Goal: Task Accomplishment & Management: Manage account settings

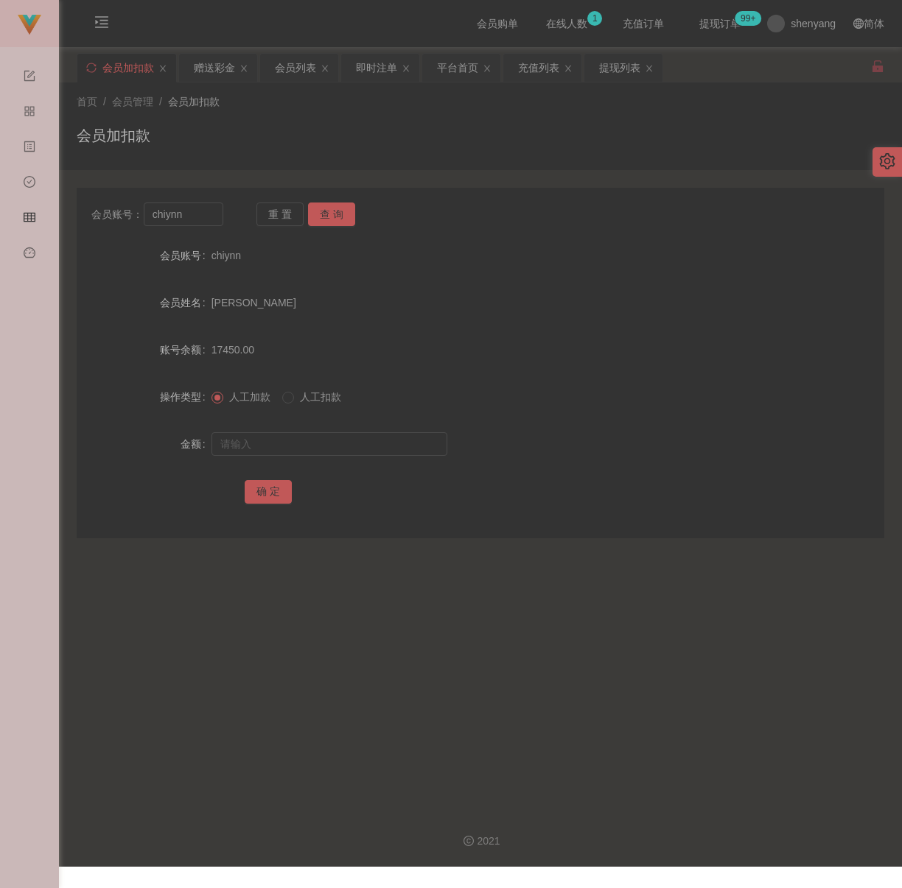
drag, startPoint x: 402, startPoint y: 144, endPoint x: 393, endPoint y: 152, distance: 12.0
click at [402, 144] on div "会员加扣款" at bounding box center [480, 141] width 807 height 34
click at [195, 208] on input "chiynn" at bounding box center [184, 215] width 80 height 24
paste input "heanhuatkoay"
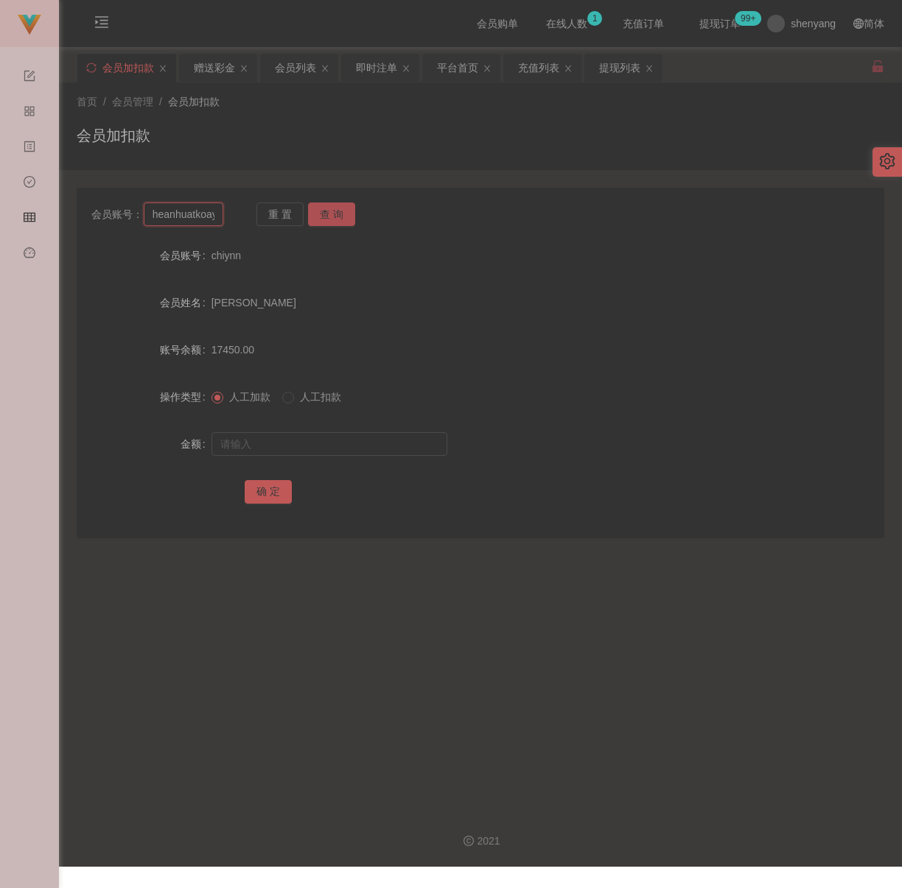
scroll to position [0, 3]
type input "heanhuatkoay"
click at [338, 212] on button "查 询" at bounding box center [331, 215] width 47 height 24
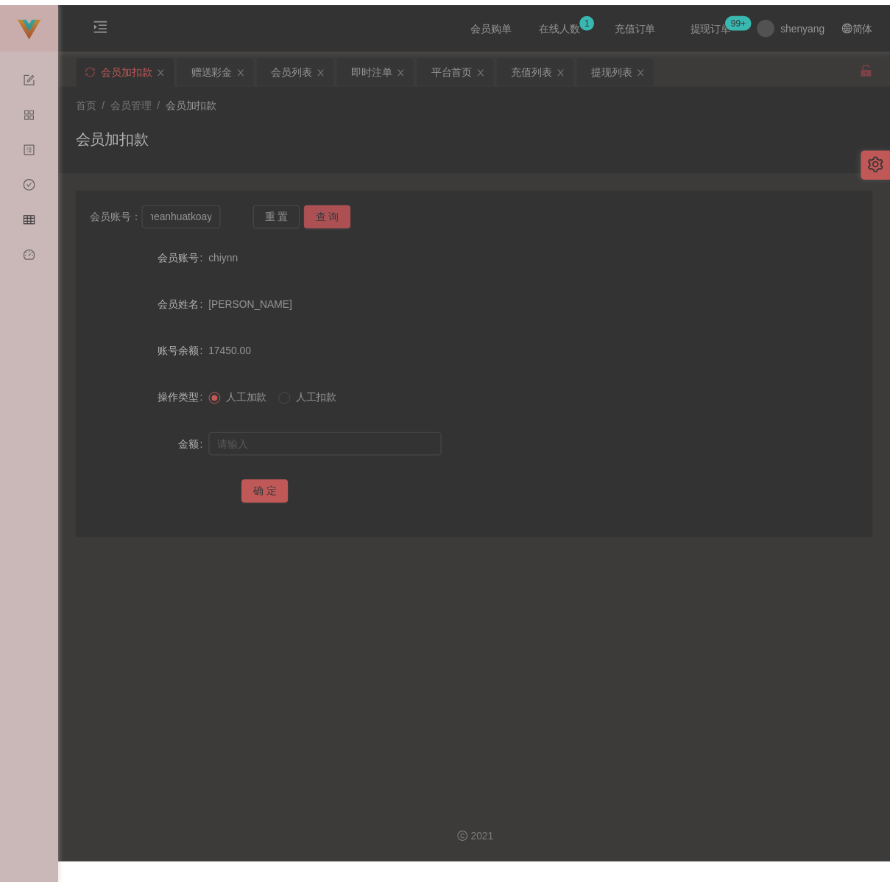
scroll to position [0, 0]
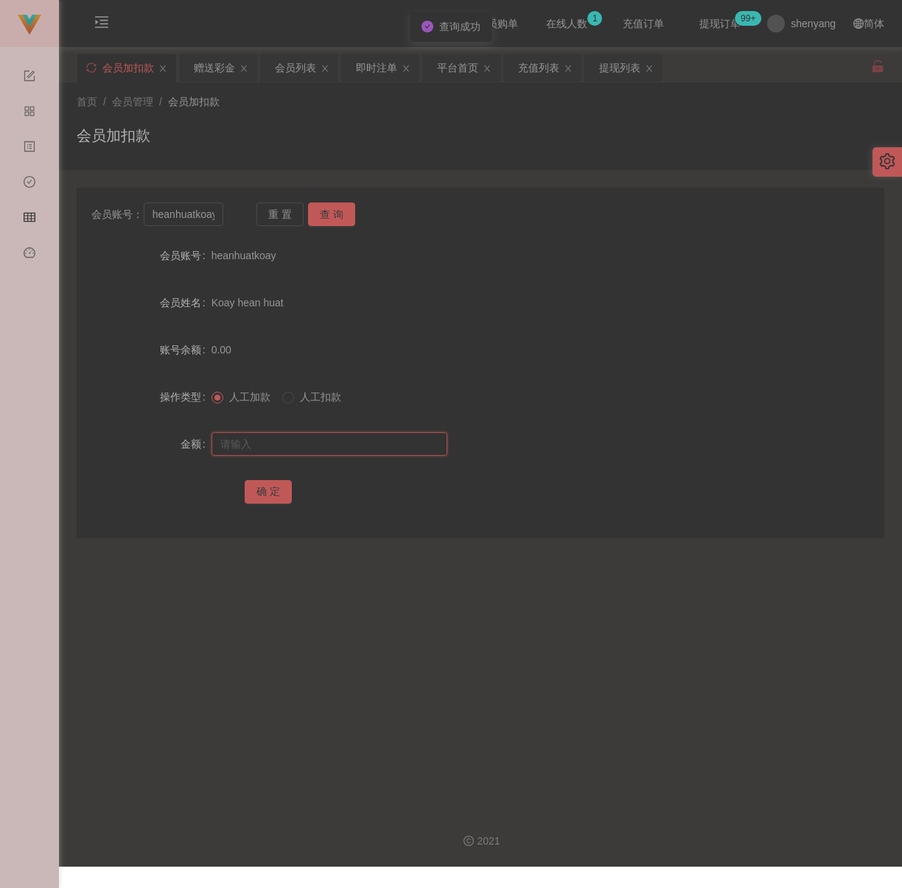
click at [296, 435] on input "text" at bounding box center [329, 444] width 236 height 24
click at [396, 438] on input "text" at bounding box center [329, 444] width 236 height 24
paste input "800"
type input "800"
click at [268, 484] on button "确 定" at bounding box center [268, 492] width 47 height 24
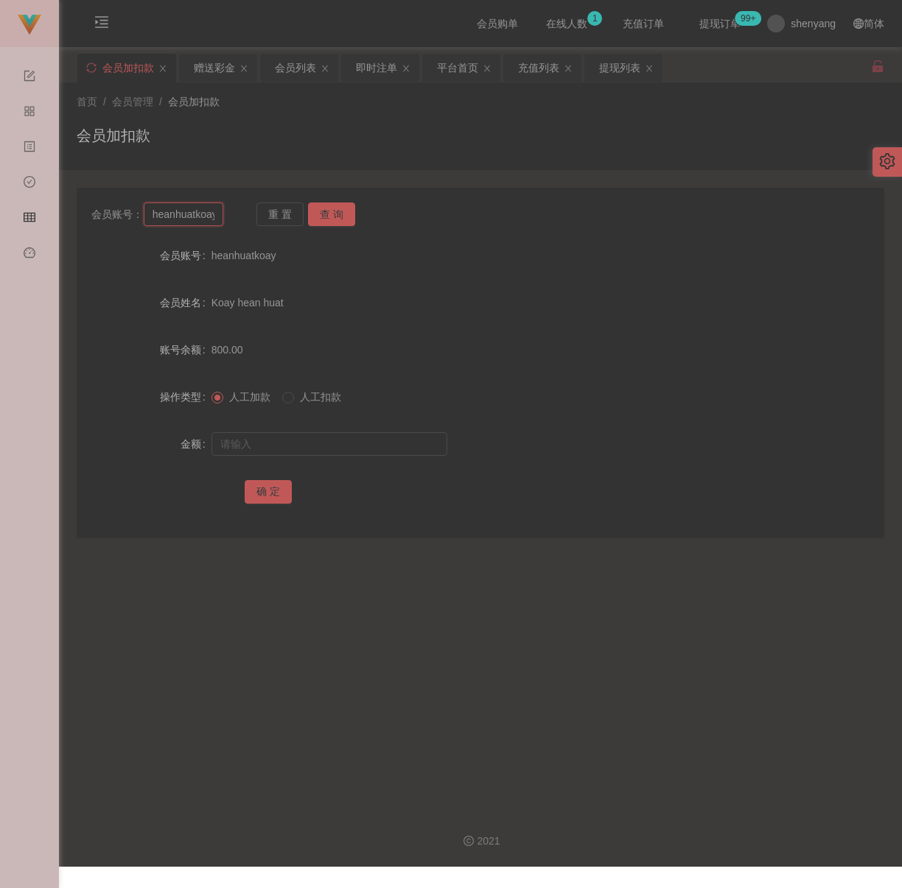
click at [206, 214] on input "heanhuatkoay" at bounding box center [184, 215] width 80 height 24
paste input "rainy2772"
type input "rainy2772"
click at [334, 213] on button "查 询" at bounding box center [331, 215] width 47 height 24
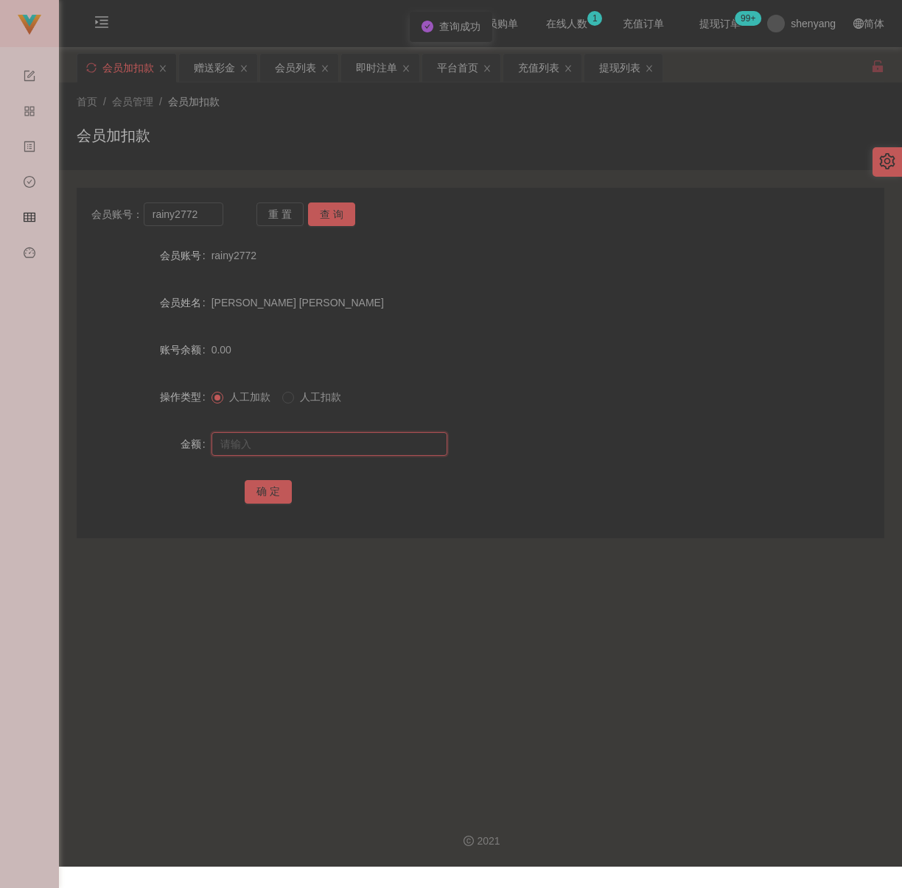
click at [298, 442] on input "text" at bounding box center [329, 444] width 236 height 24
click at [318, 455] on input "text" at bounding box center [329, 444] width 236 height 24
paste input "500"
type input "500"
click at [273, 493] on button "确 定" at bounding box center [268, 492] width 47 height 24
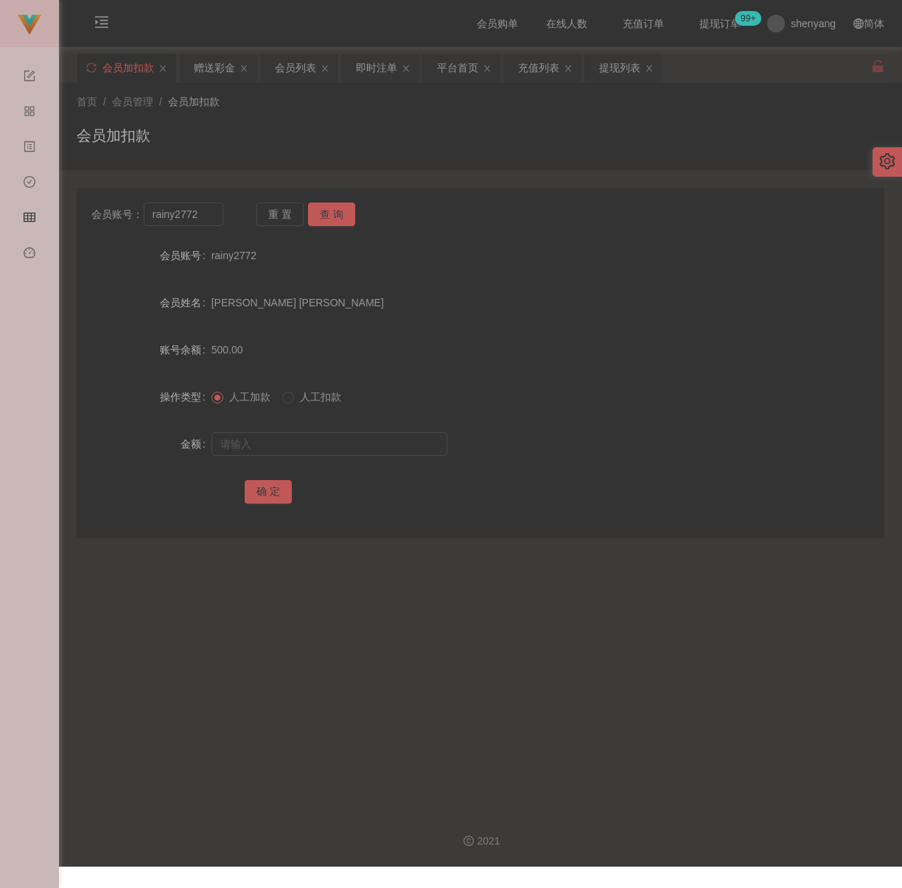
drag, startPoint x: 429, startPoint y: 144, endPoint x: 392, endPoint y: 138, distance: 38.0
click at [429, 142] on div "会员加扣款" at bounding box center [480, 141] width 807 height 34
click at [299, 73] on div "会员列表" at bounding box center [295, 68] width 41 height 28
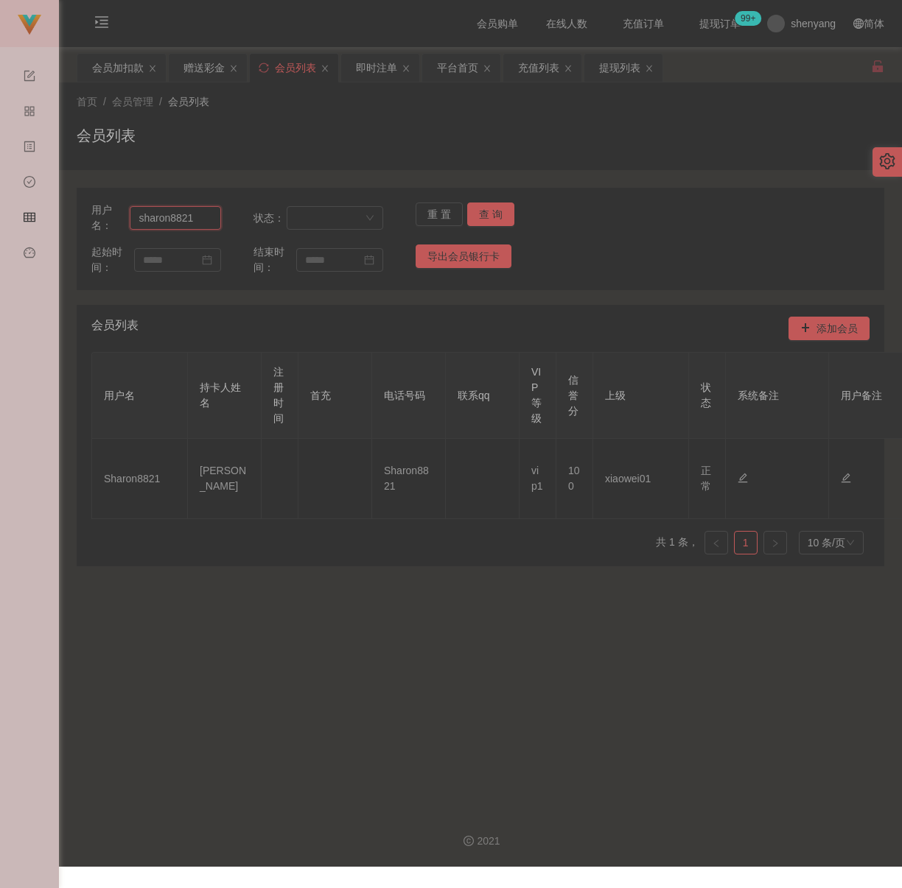
click at [199, 217] on input "sharon8821" at bounding box center [175, 218] width 91 height 24
paste input "rainy2772"
type input "rainy2772"
click at [469, 214] on button "查 询" at bounding box center [490, 215] width 47 height 24
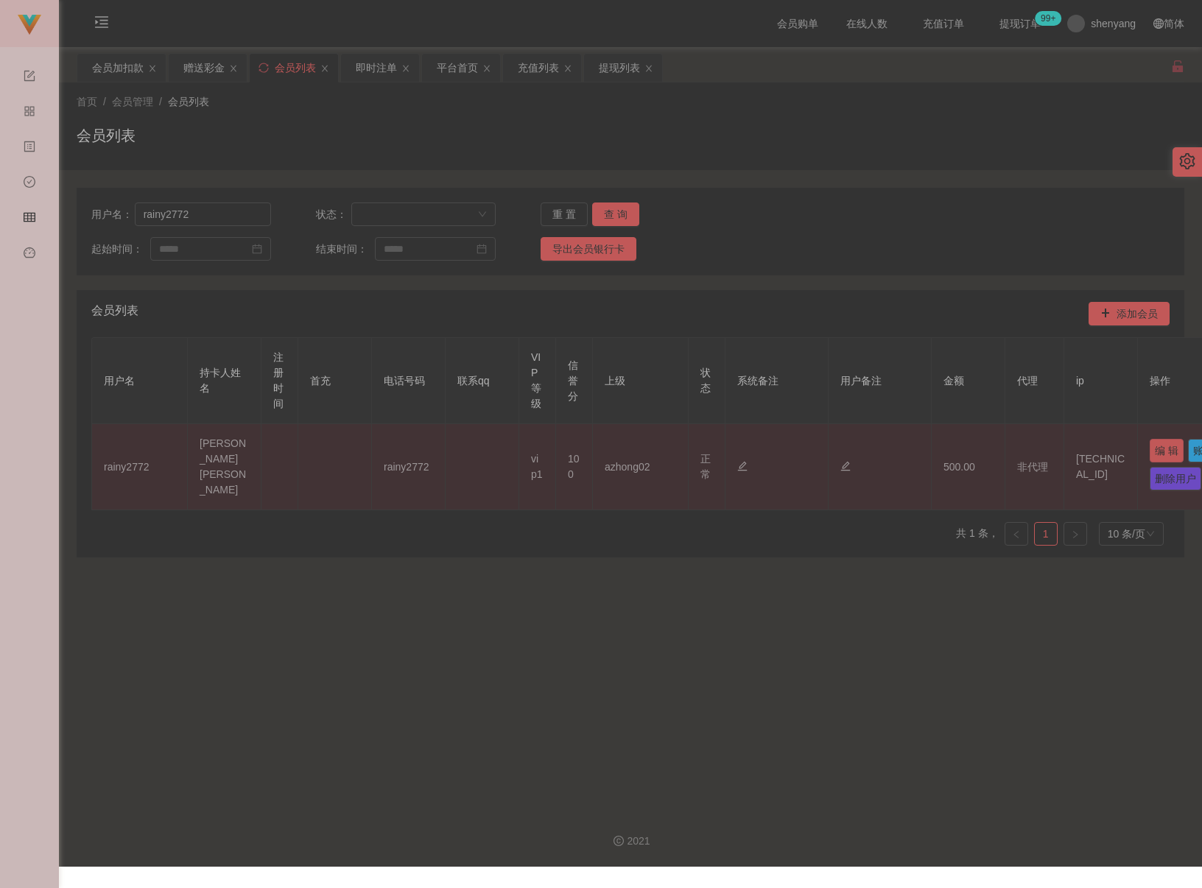
click at [901, 440] on button "编 辑" at bounding box center [1167, 451] width 34 height 24
type input "rainy2772"
type input "[PERSON_NAME] [PERSON_NAME]"
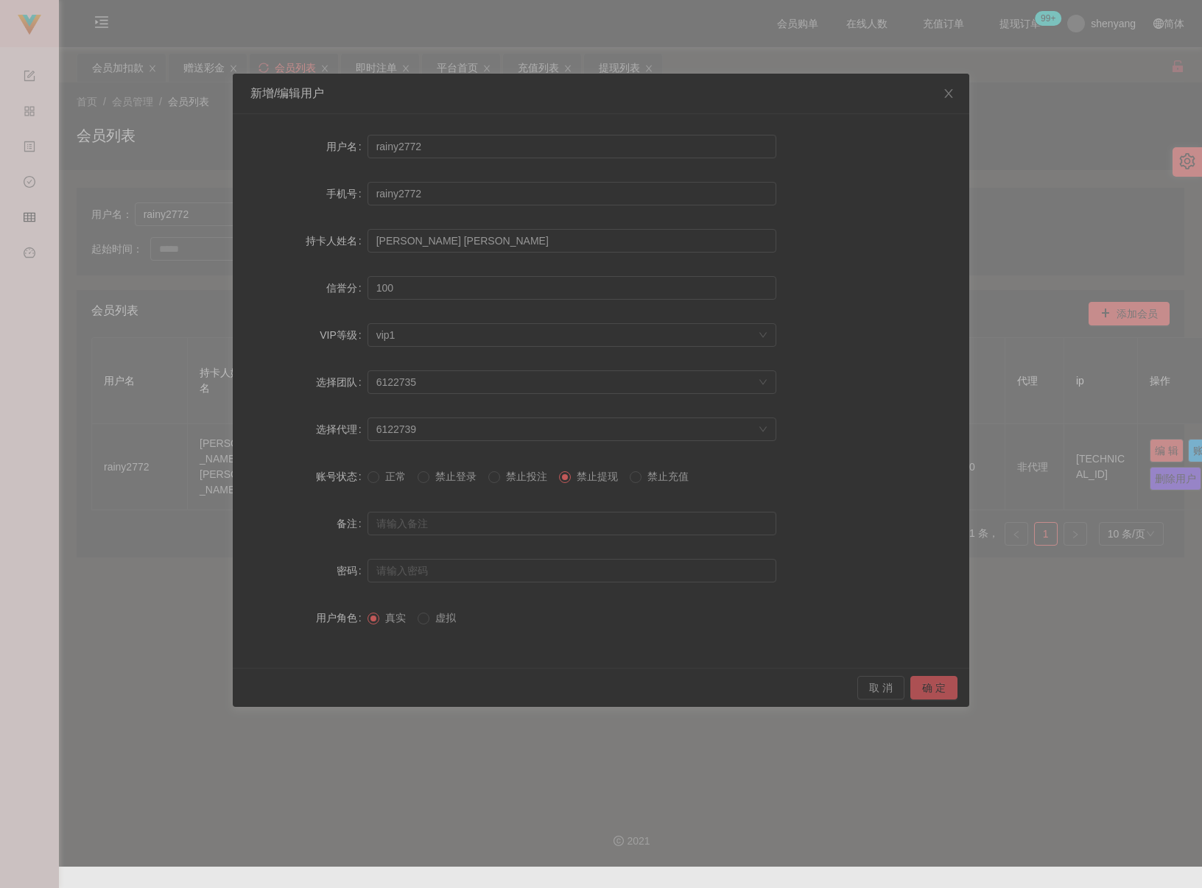
click at [901, 687] on button "确 定" at bounding box center [933, 688] width 47 height 24
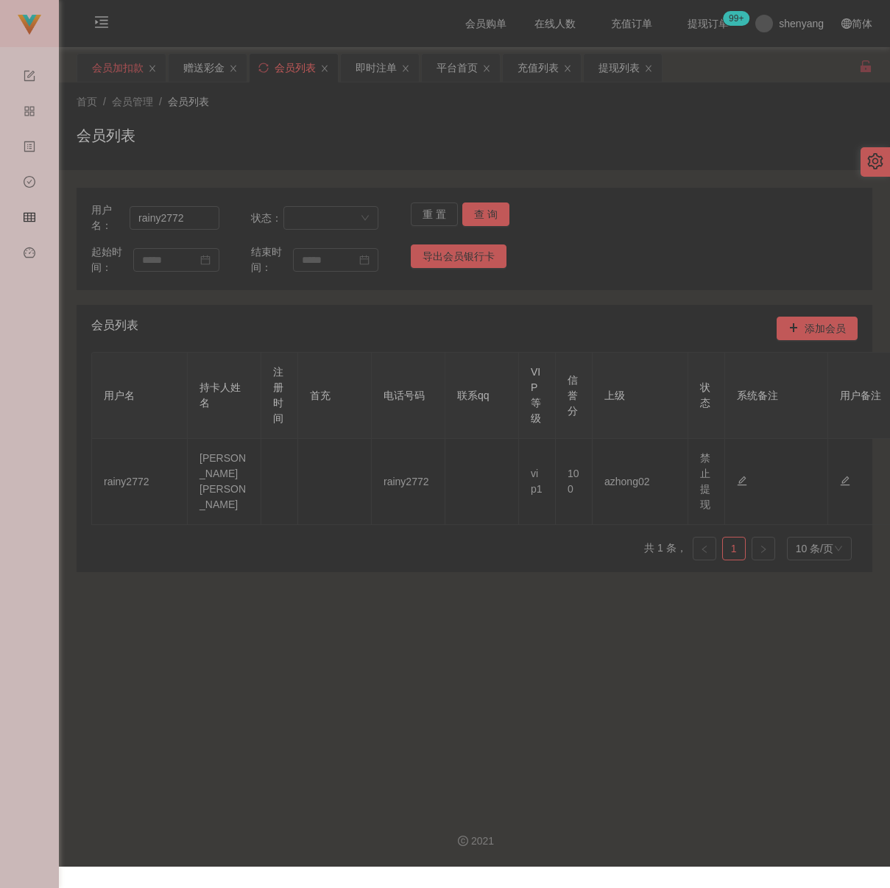
click at [135, 69] on div "会员加扣款" at bounding box center [118, 68] width 52 height 28
